Goal: Transaction & Acquisition: Purchase product/service

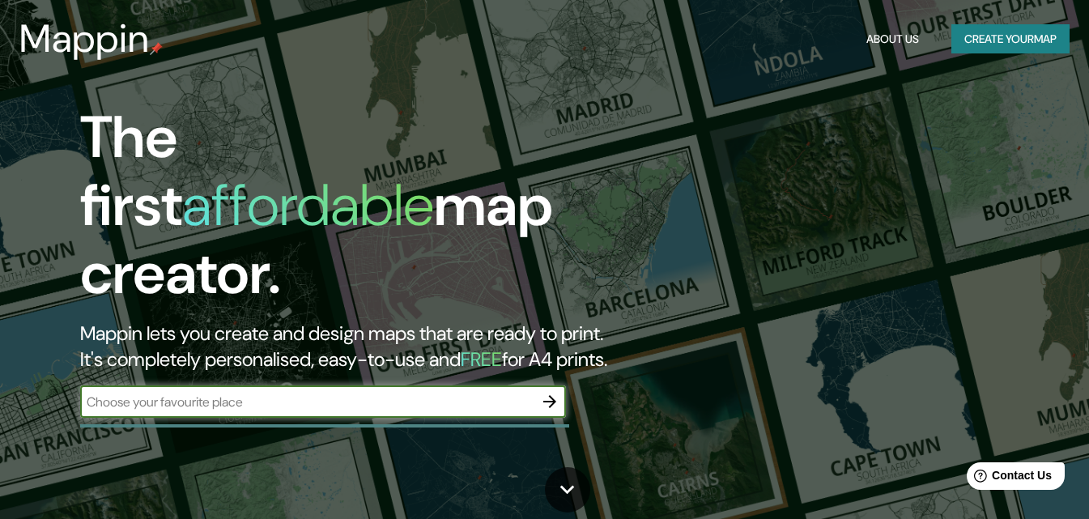
click at [995, 33] on button "Create your map" at bounding box center [1010, 39] width 118 height 30
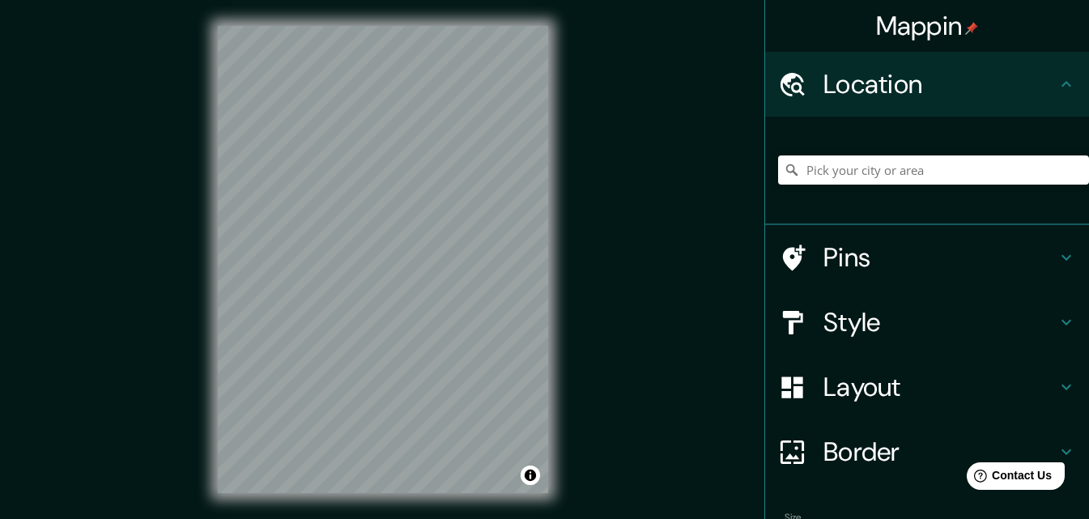
click at [670, 232] on div "Mappin Location Pins Style Layout Border Choose a border. Hint : you can make l…" at bounding box center [544, 272] width 1089 height 545
click at [888, 171] on input "Pick your city or area" at bounding box center [933, 169] width 311 height 29
type input "[GEOGRAPHIC_DATA], Departamento de [GEOGRAPHIC_DATA], [GEOGRAPHIC_DATA]"
click at [860, 267] on h4 "Pins" at bounding box center [939, 257] width 233 height 32
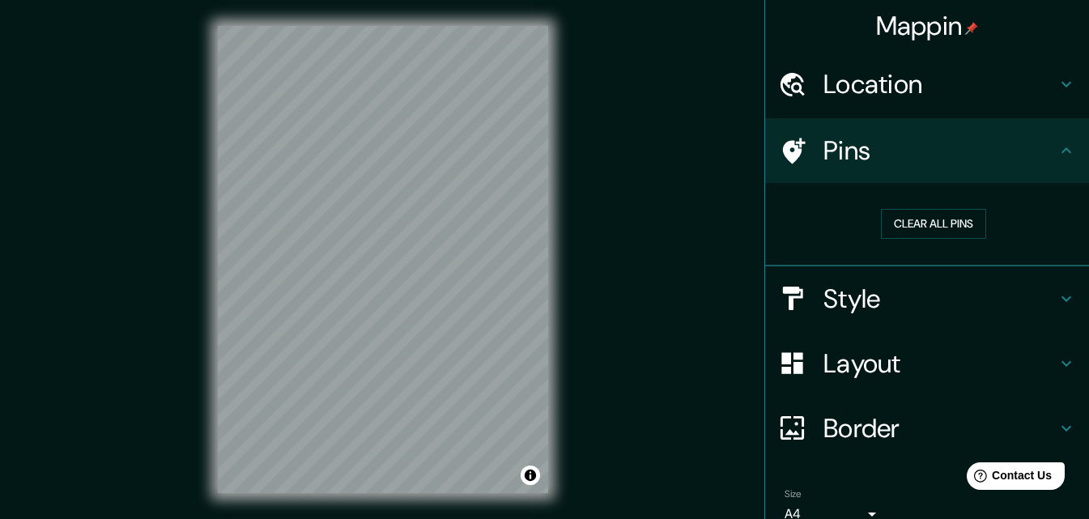
click at [868, 296] on h4 "Style" at bounding box center [939, 299] width 233 height 32
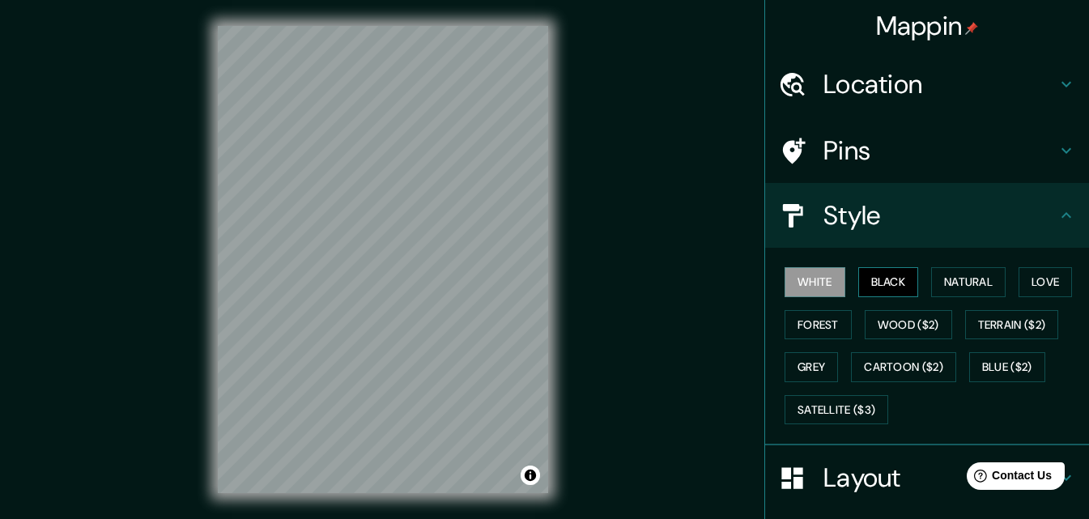
click at [882, 282] on button "Black" at bounding box center [888, 282] width 61 height 30
click at [947, 270] on button "Natural" at bounding box center [968, 282] width 74 height 30
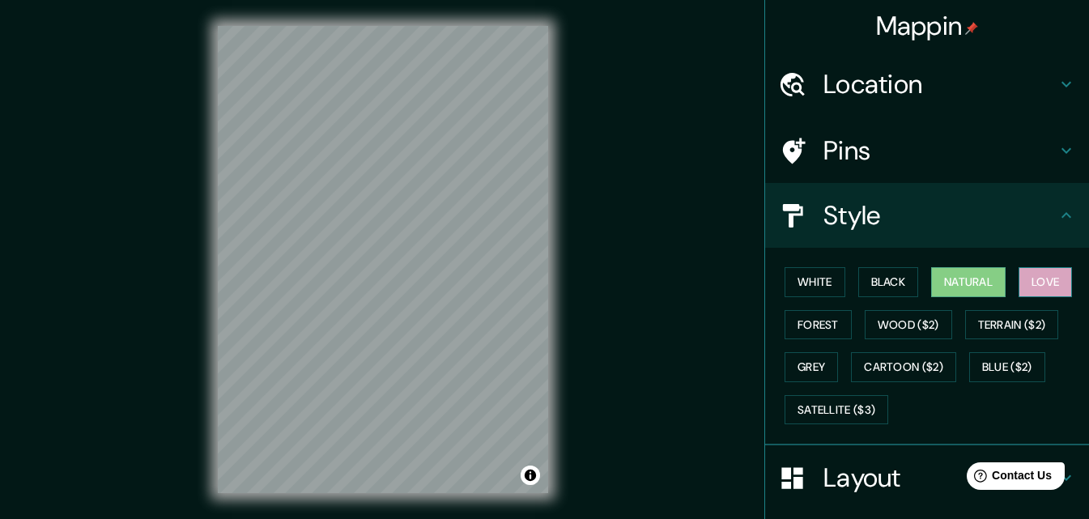
click at [1037, 283] on button "Love" at bounding box center [1044, 282] width 53 height 30
click at [1000, 324] on button "Terrain ($2)" at bounding box center [1012, 325] width 94 height 30
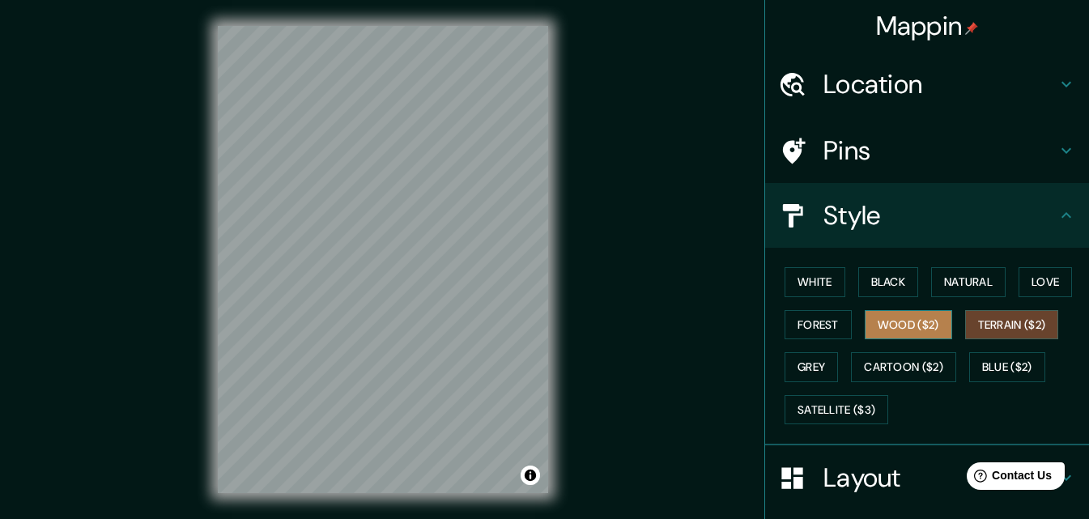
click at [887, 321] on button "Wood ($2)" at bounding box center [908, 325] width 87 height 30
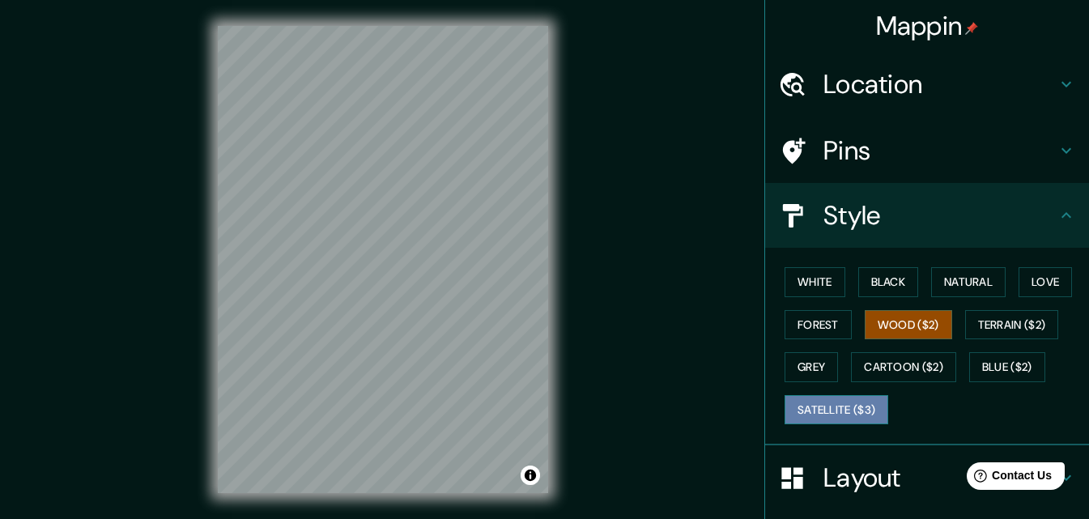
click at [827, 403] on button "Satellite ($3)" at bounding box center [837, 410] width 104 height 30
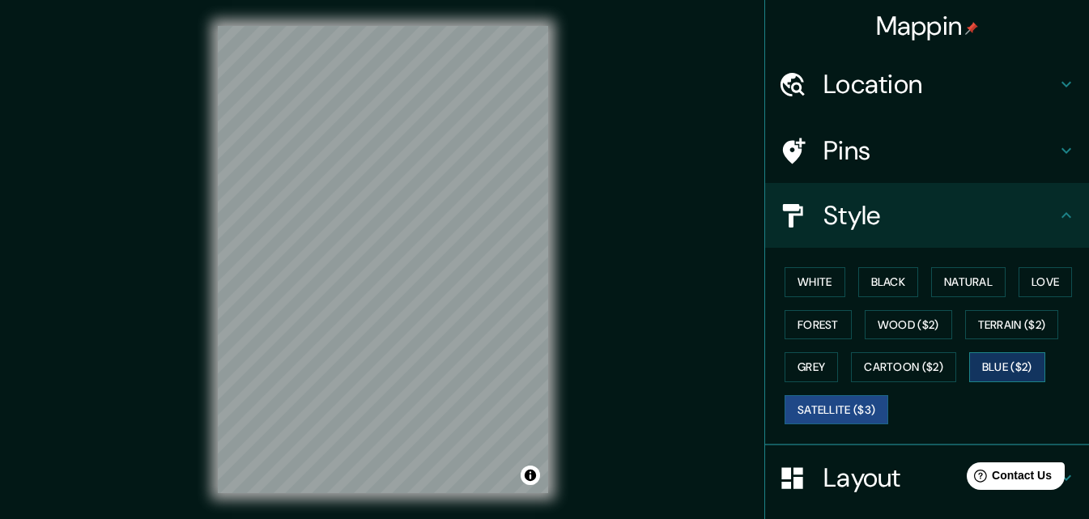
click at [1010, 363] on button "Blue ($2)" at bounding box center [1007, 367] width 76 height 30
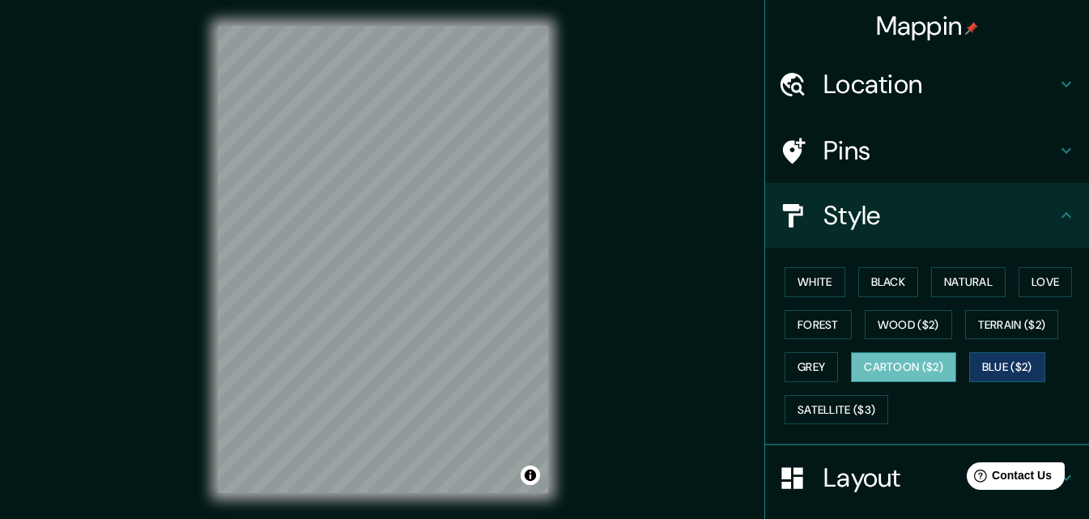
click at [921, 368] on button "Cartoon ($2)" at bounding box center [903, 367] width 105 height 30
click at [814, 368] on button "Grey" at bounding box center [811, 367] width 53 height 30
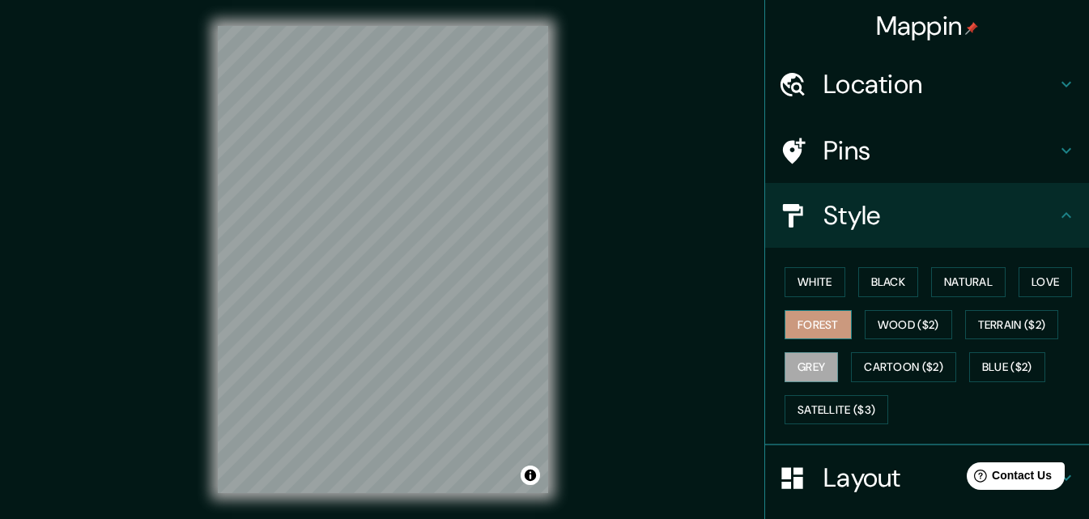
click at [814, 326] on button "Forest" at bounding box center [818, 325] width 67 height 30
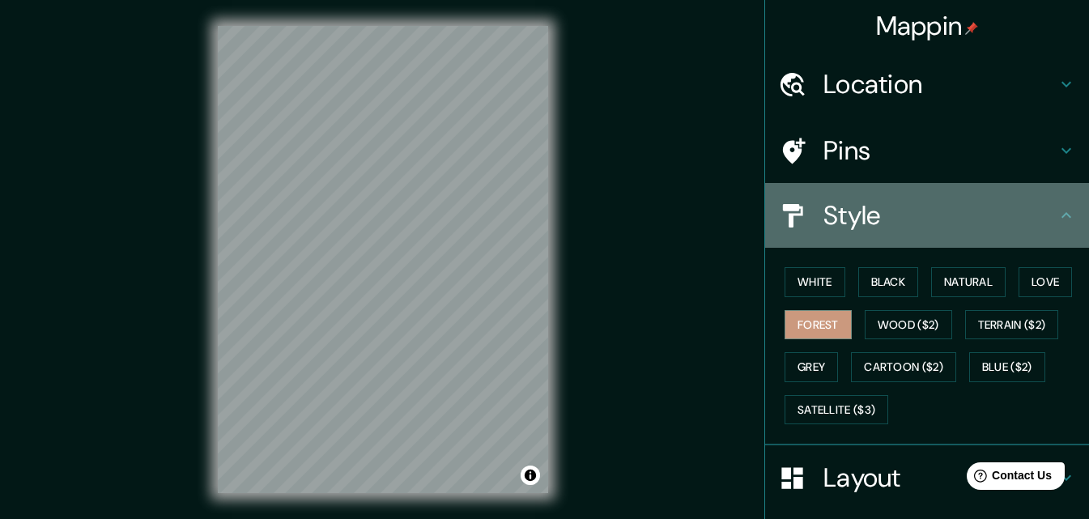
click at [1053, 205] on div "Style" at bounding box center [927, 215] width 324 height 65
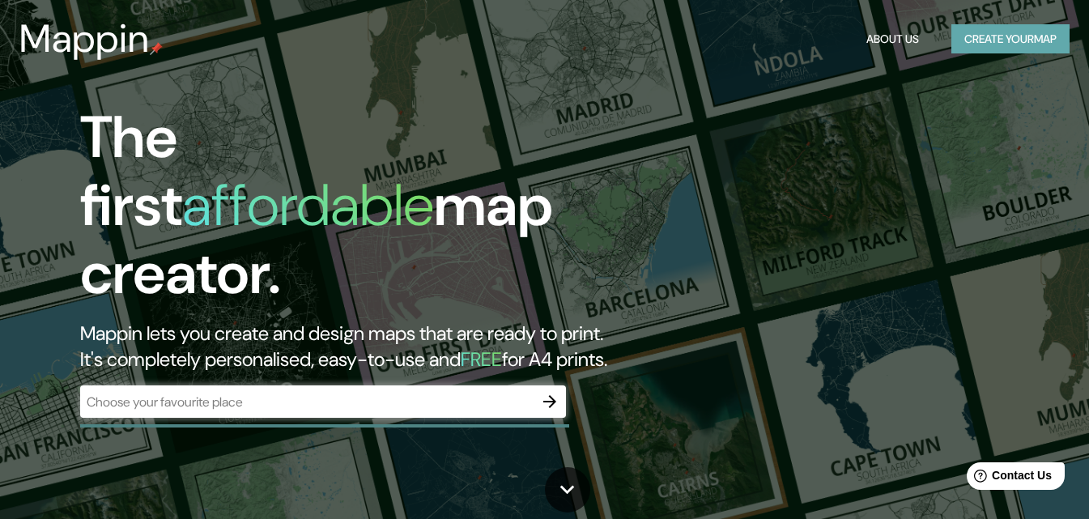
click at [975, 49] on button "Create your map" at bounding box center [1010, 39] width 118 height 30
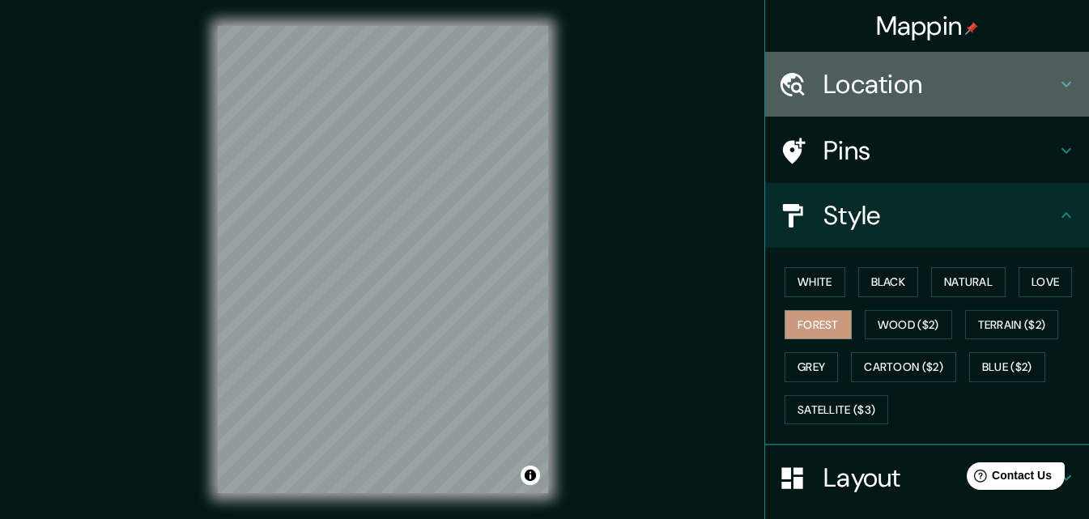
click at [933, 91] on h4 "Location" at bounding box center [939, 84] width 233 height 32
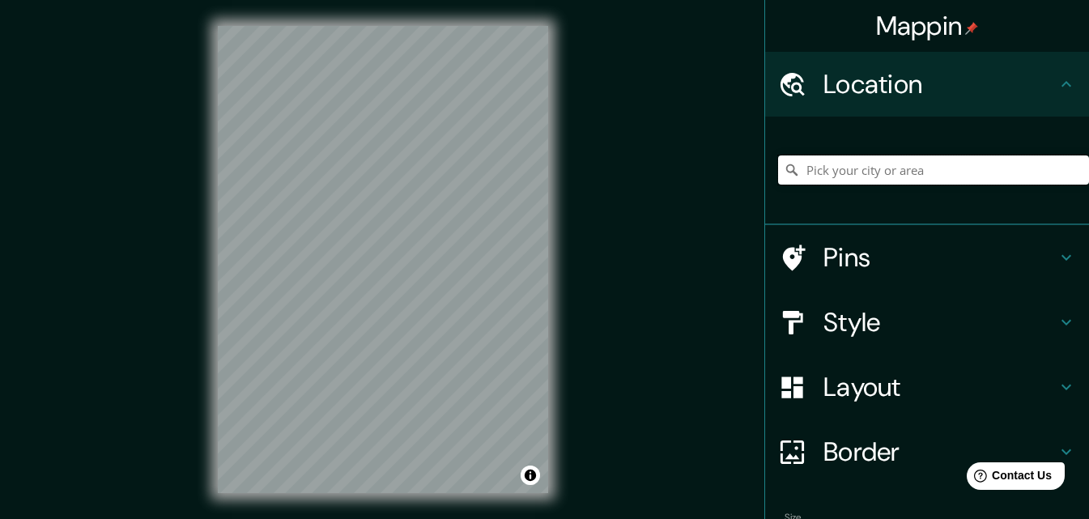
click at [825, 169] on input "Pick your city or area" at bounding box center [933, 169] width 311 height 29
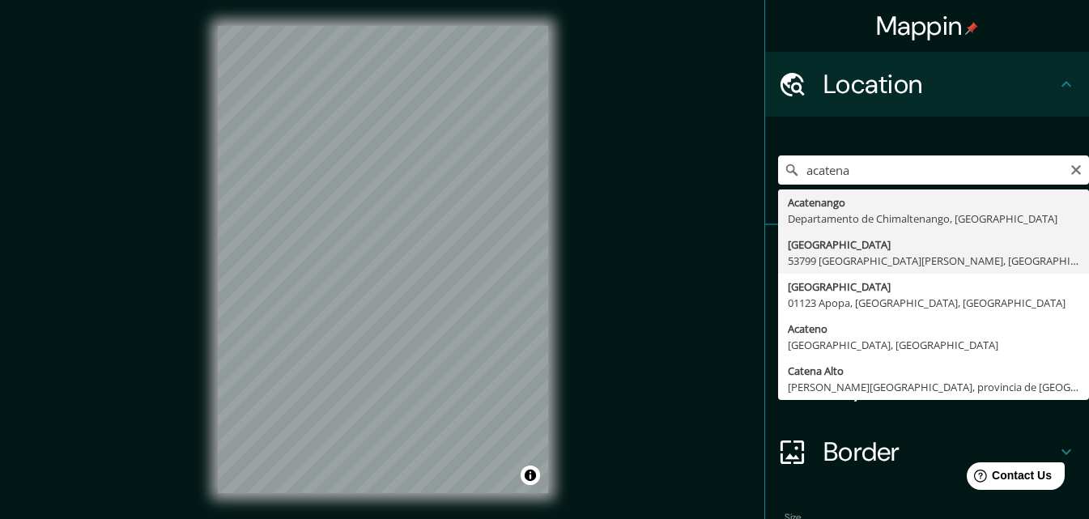
type input "[GEOGRAPHIC_DATA], Departamento de [GEOGRAPHIC_DATA], [GEOGRAPHIC_DATA]"
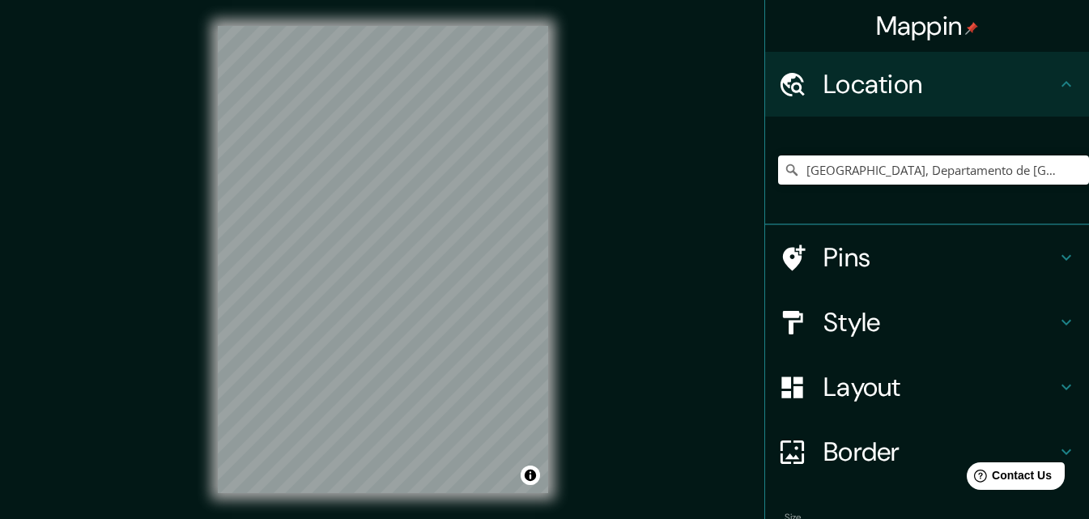
click at [882, 328] on h4 "Style" at bounding box center [939, 322] width 233 height 32
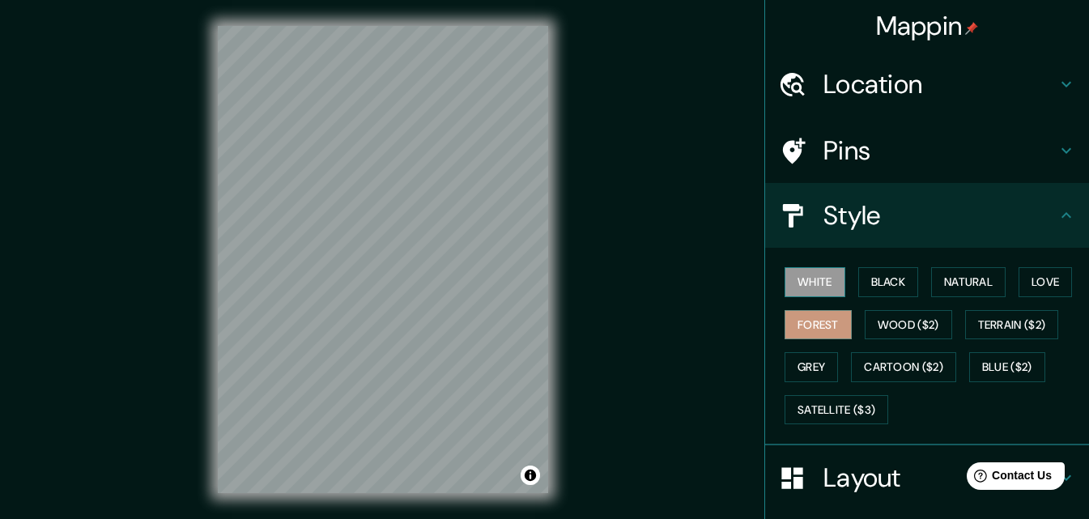
click at [806, 283] on button "White" at bounding box center [815, 282] width 61 height 30
click at [805, 316] on button "Forest" at bounding box center [818, 325] width 67 height 30
click at [820, 368] on button "Grey" at bounding box center [811, 367] width 53 height 30
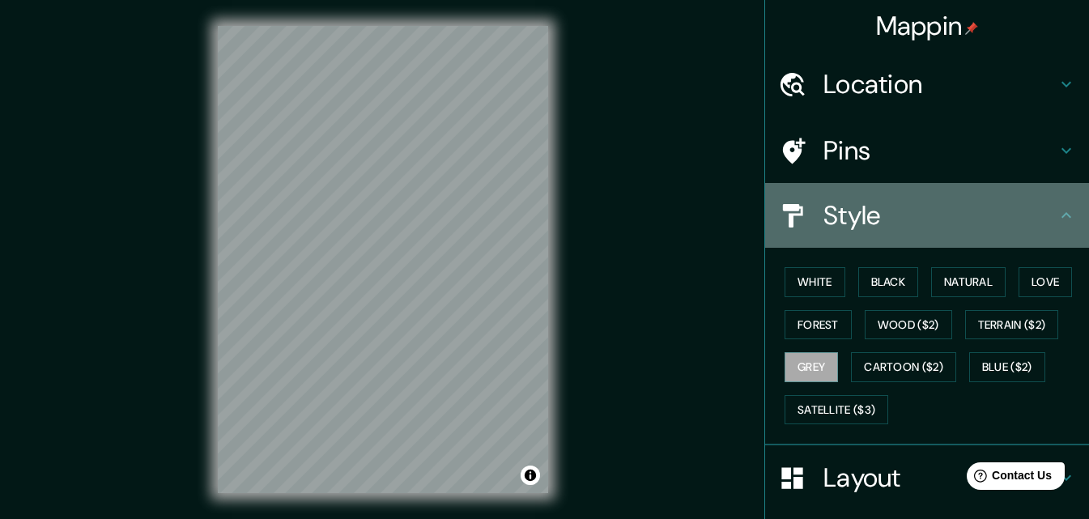
click at [842, 208] on h4 "Style" at bounding box center [939, 215] width 233 height 32
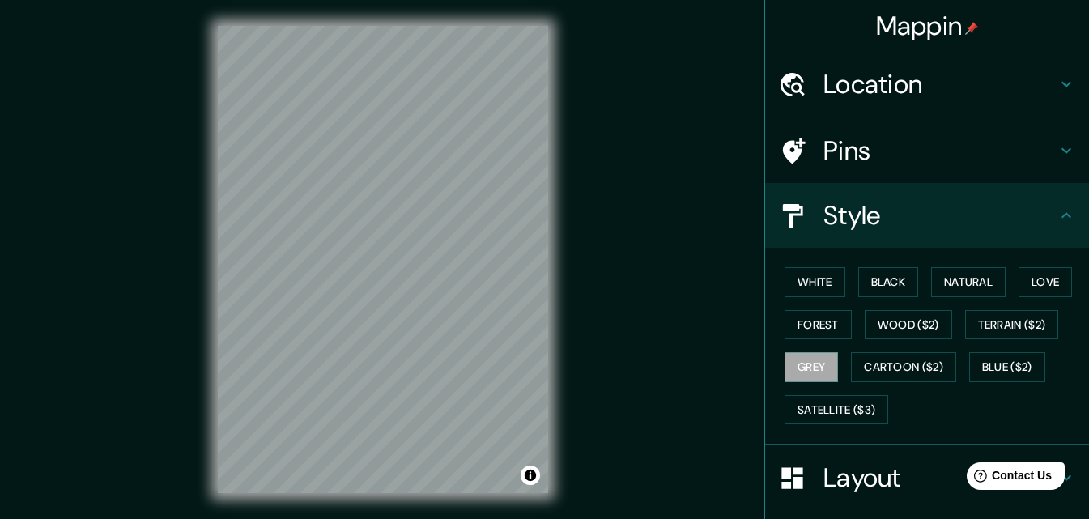
click at [1057, 220] on icon at bounding box center [1066, 215] width 19 height 19
click at [1057, 151] on icon at bounding box center [1066, 150] width 19 height 19
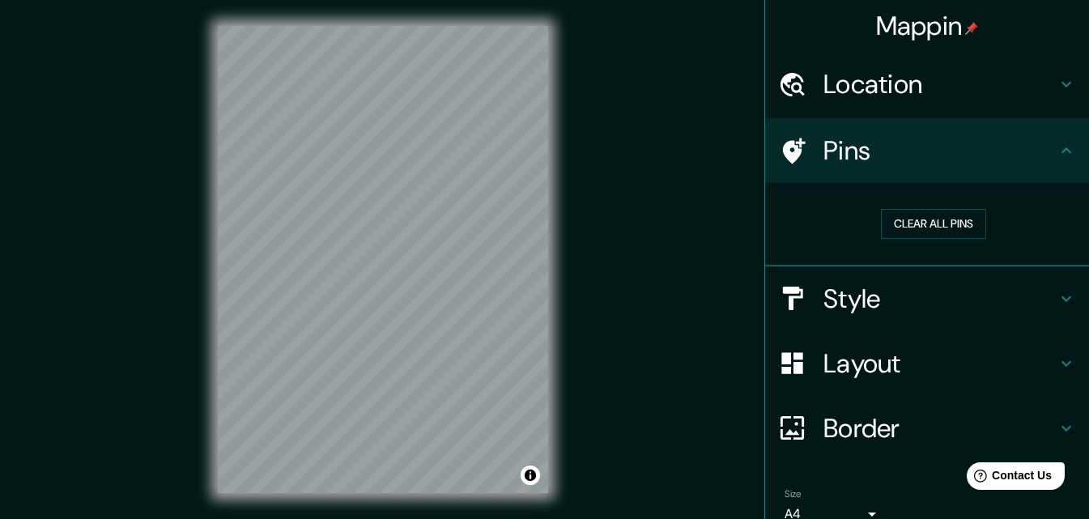
click at [972, 359] on h4 "Layout" at bounding box center [939, 363] width 233 height 32
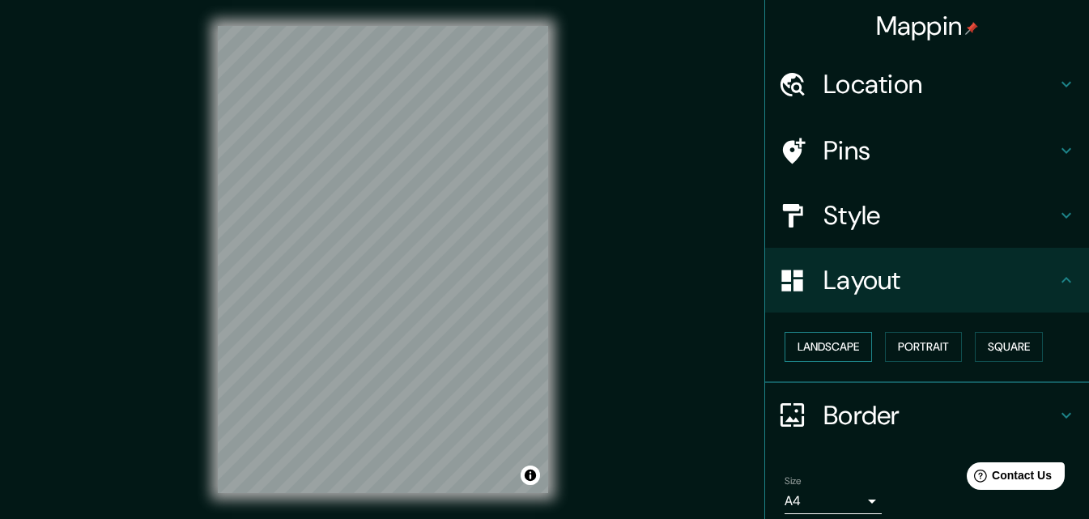
click at [815, 345] on button "Landscape" at bounding box center [828, 347] width 87 height 30
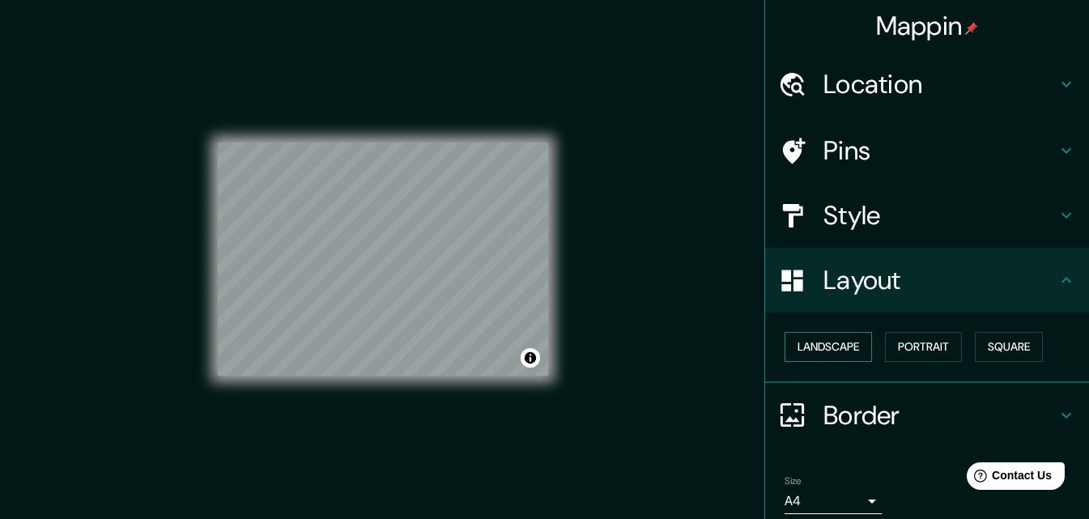
click at [815, 345] on button "Landscape" at bounding box center [828, 347] width 87 height 30
click at [887, 345] on button "Portrait" at bounding box center [923, 347] width 77 height 30
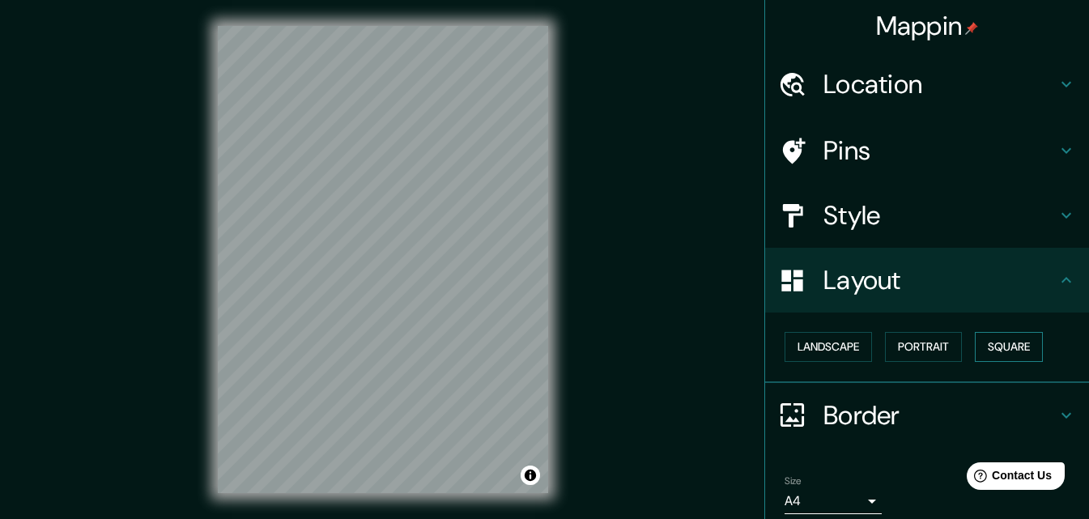
click at [983, 351] on button "Square" at bounding box center [1009, 347] width 68 height 30
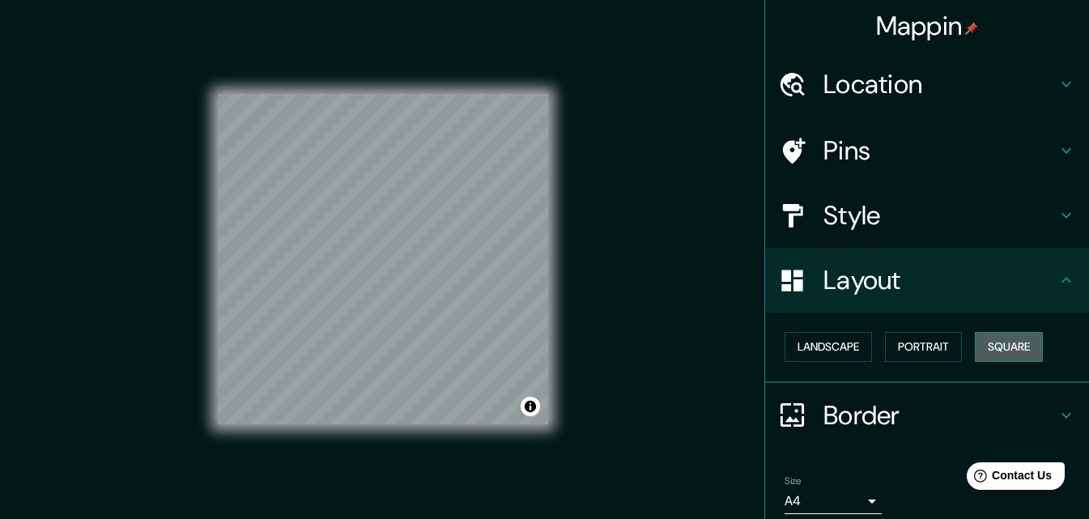
click at [983, 351] on button "Square" at bounding box center [1009, 347] width 68 height 30
click at [927, 404] on h4 "Border" at bounding box center [939, 415] width 233 height 32
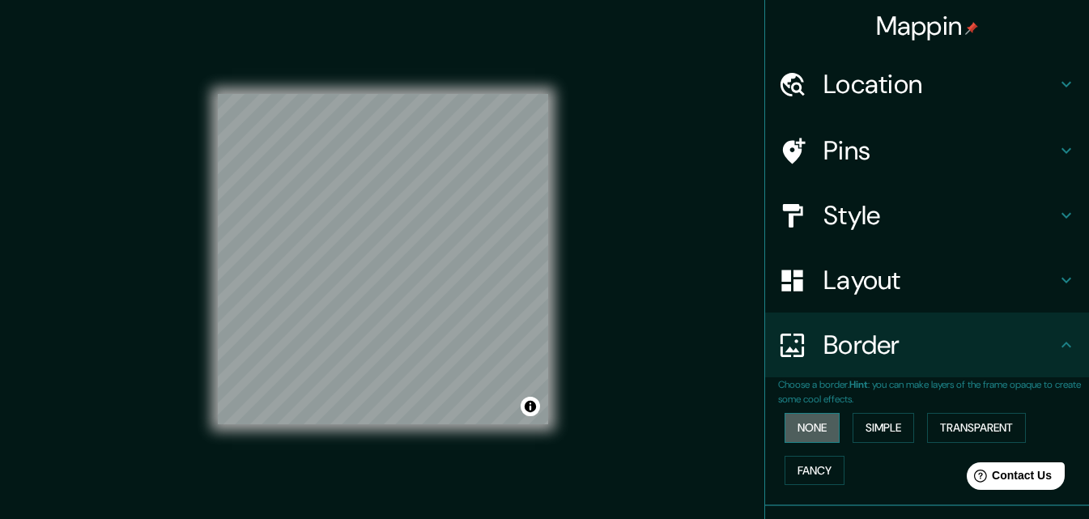
click at [802, 418] on button "None" at bounding box center [812, 428] width 55 height 30
click at [874, 419] on button "Simple" at bounding box center [884, 428] width 62 height 30
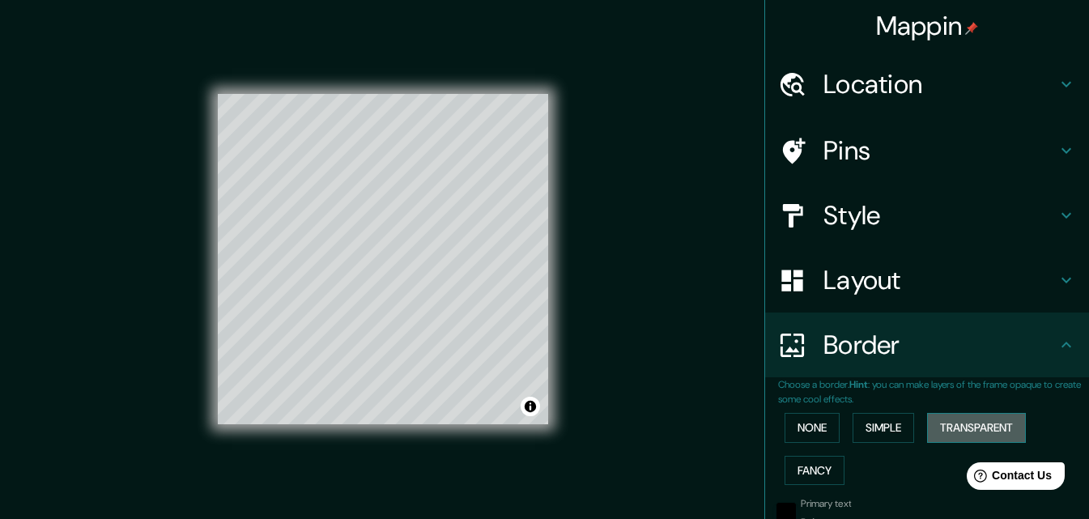
click at [943, 420] on button "Transparent" at bounding box center [976, 428] width 99 height 30
click at [799, 478] on button "Fancy" at bounding box center [815, 471] width 60 height 30
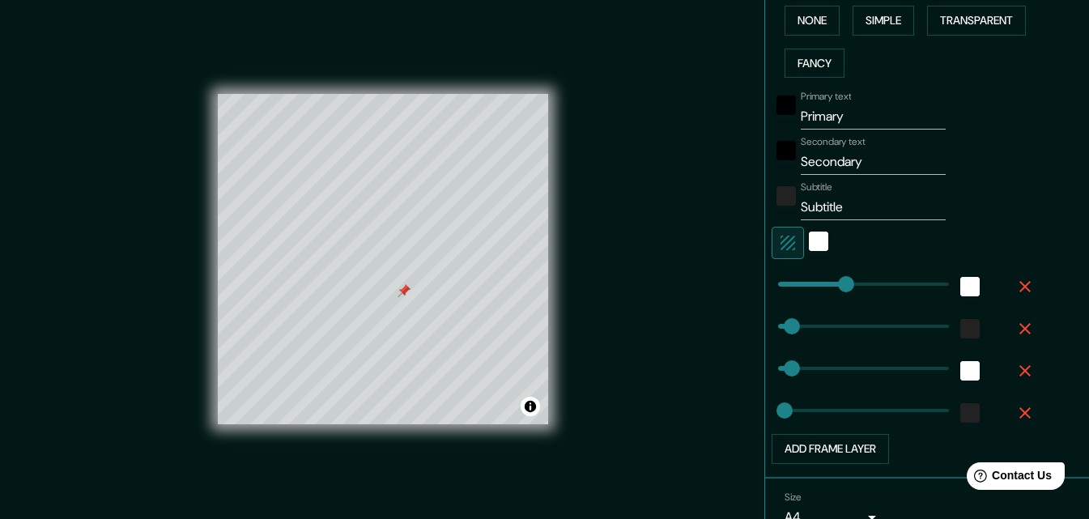
scroll to position [432, 0]
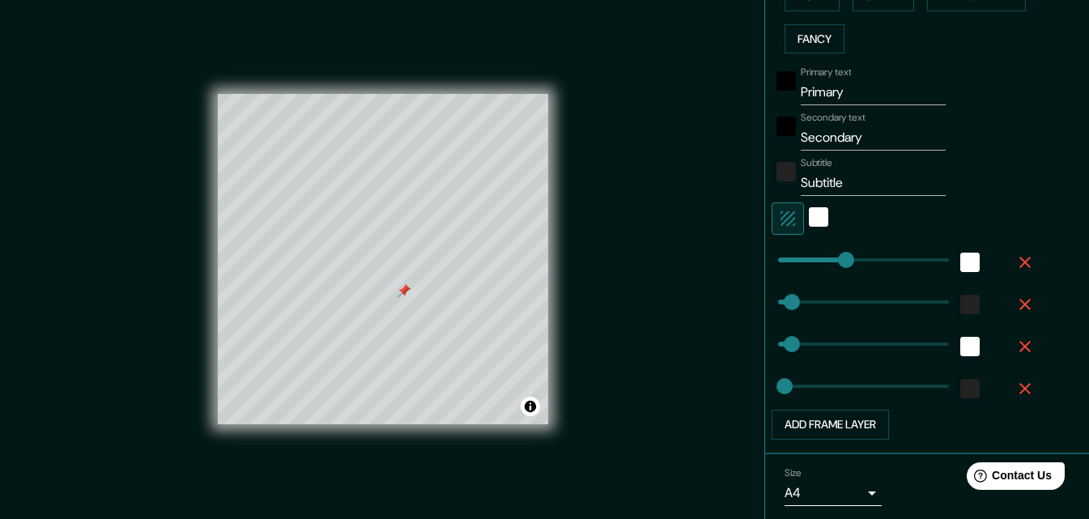
type input "163"
